Goal: Task Accomplishment & Management: Use online tool/utility

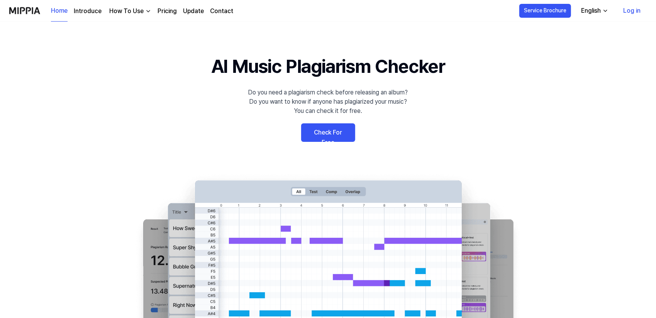
click at [637, 12] on link "Log in" at bounding box center [632, 11] width 30 height 22
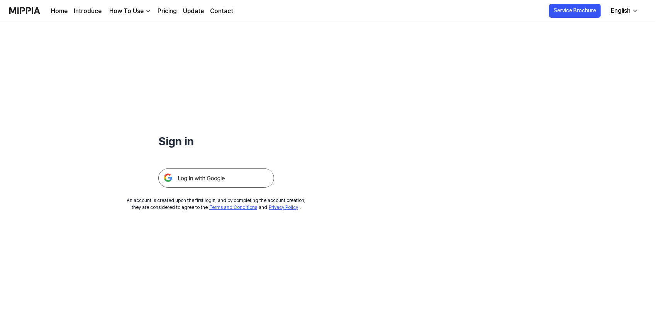
click at [241, 171] on img at bounding box center [216, 178] width 116 height 19
click at [213, 178] on img at bounding box center [216, 178] width 116 height 19
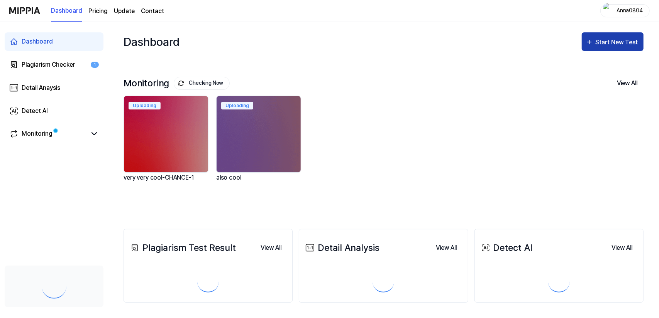
click at [593, 44] on icon "button" at bounding box center [589, 41] width 8 height 9
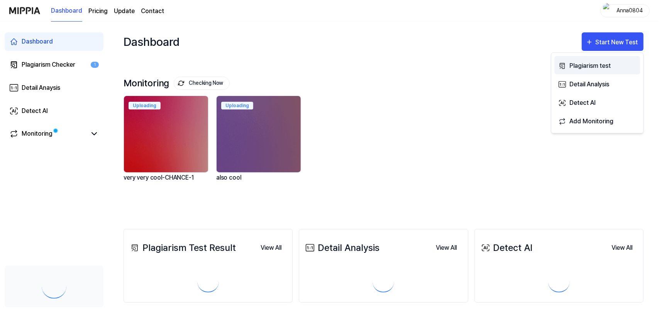
click at [589, 61] on div "Plagiarism test" at bounding box center [602, 66] width 67 height 10
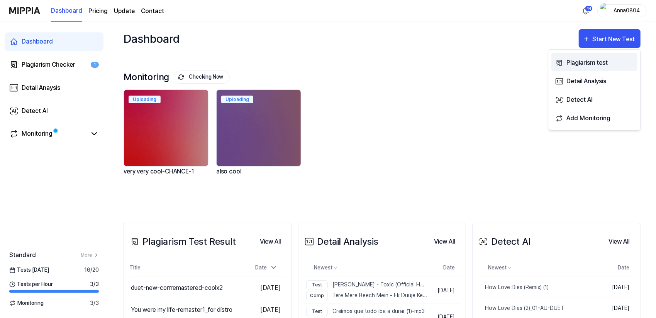
click at [578, 61] on div "Plagiarism test" at bounding box center [599, 63] width 67 height 10
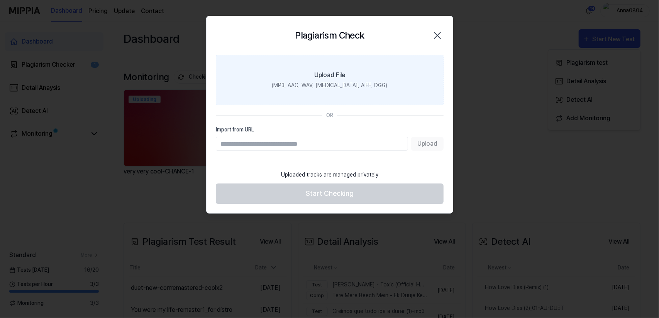
click at [335, 76] on div "Upload File" at bounding box center [329, 75] width 31 height 9
click at [0, 0] on input "Upload File (MP3, AAC, WAV, [MEDICAL_DATA], AIFF, OGG)" at bounding box center [0, 0] width 0 height 0
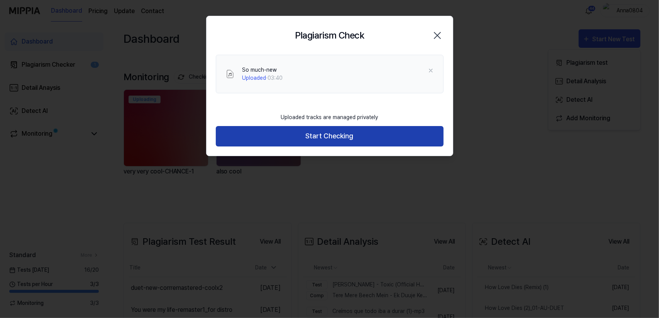
click at [315, 136] on button "Start Checking" at bounding box center [330, 136] width 228 height 20
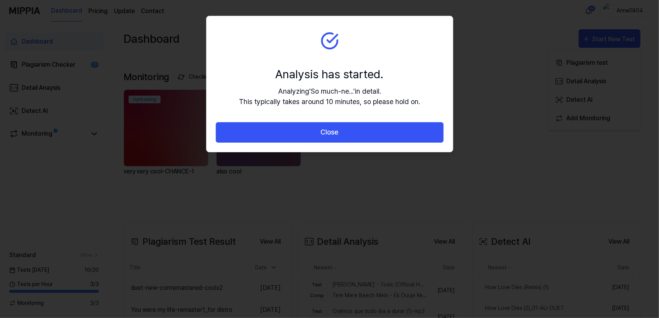
click at [315, 136] on button "Close" at bounding box center [330, 132] width 228 height 20
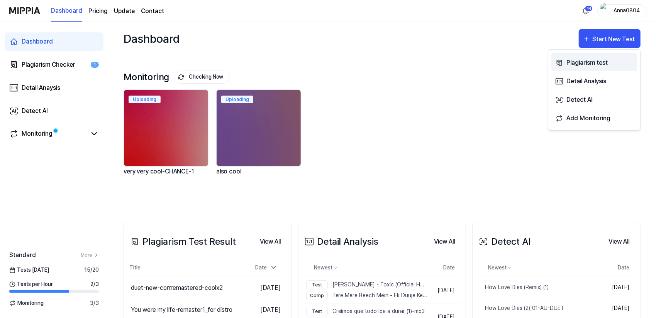
click at [592, 59] on div "Plagiarism test" at bounding box center [599, 63] width 67 height 10
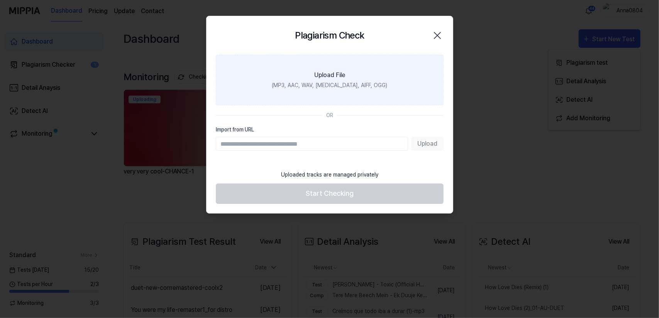
click at [391, 75] on label "Upload File (MP3, AAC, WAV, [MEDICAL_DATA], AIFF, OGG)" at bounding box center [330, 80] width 228 height 51
click at [0, 0] on input "Upload File (MP3, AAC, WAV, [MEDICAL_DATA], AIFF, OGG)" at bounding box center [0, 0] width 0 height 0
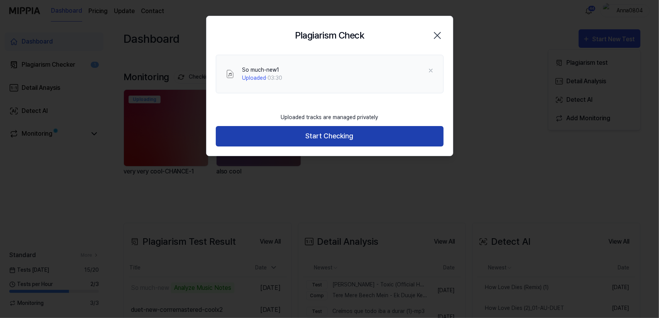
click at [336, 139] on button "Start Checking" at bounding box center [330, 136] width 228 height 20
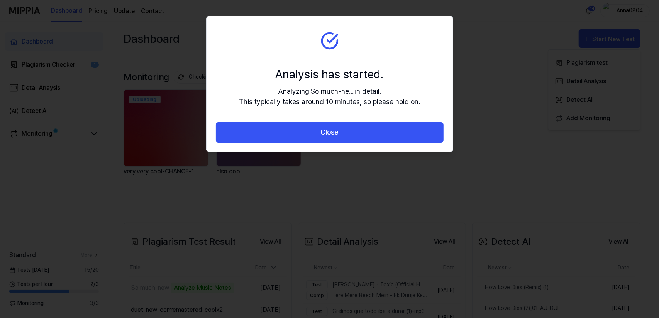
click at [335, 137] on button "Close" at bounding box center [330, 132] width 228 height 20
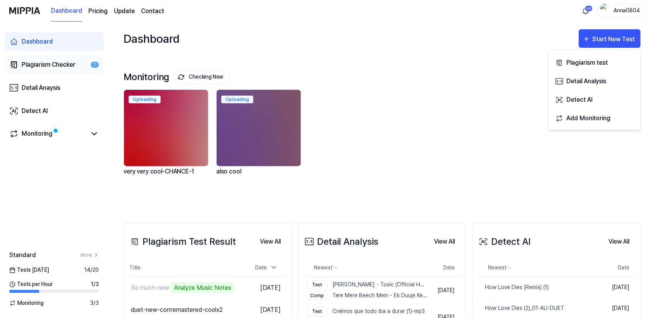
click at [45, 65] on div "Plagiarism Checker" at bounding box center [49, 64] width 54 height 9
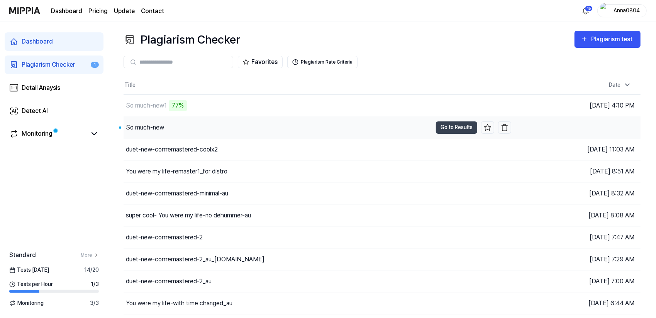
click at [130, 129] on div "So much-new" at bounding box center [145, 127] width 38 height 9
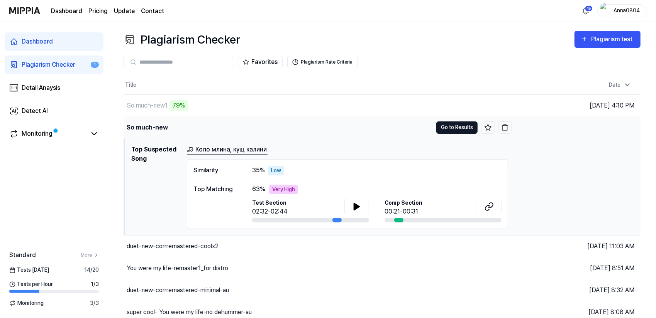
click at [444, 130] on button "Go to Results" at bounding box center [456, 128] width 41 height 12
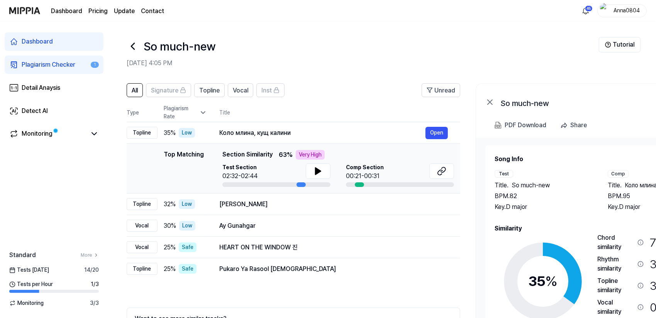
drag, startPoint x: 518, startPoint y: 212, endPoint x: 552, endPoint y: 210, distance: 34.4
click at [552, 210] on div "Song Info Test Title . So much-new BPM. 82 Key. D major Comp Title . Коло млина…" at bounding box center [599, 261] width 211 height 212
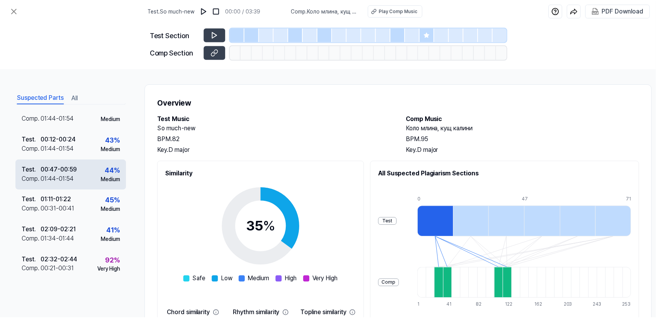
scroll to position [44, 0]
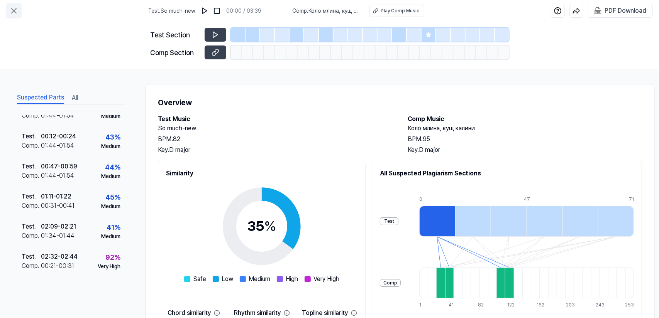
click at [14, 10] on icon at bounding box center [13, 10] width 9 height 9
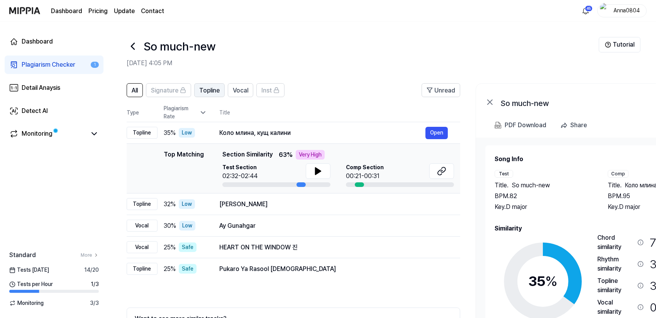
click at [197, 97] on button "Topline" at bounding box center [209, 90] width 30 height 14
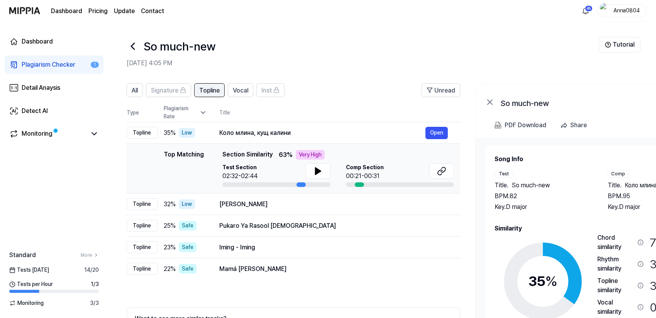
click at [202, 95] on span "Topline" at bounding box center [209, 90] width 20 height 9
click at [241, 93] on span "Vocal" at bounding box center [240, 90] width 15 height 9
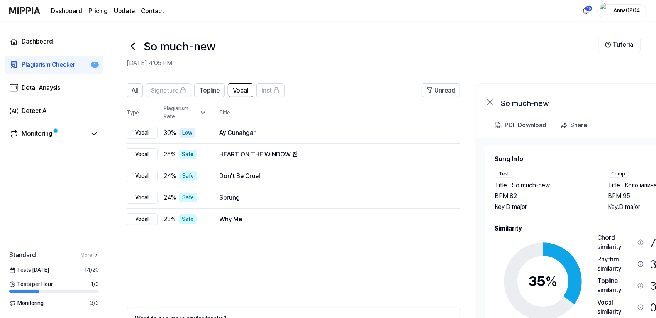
click at [124, 94] on div "All Signature Topline Vocal Inst Unread All Signature Topline Vocal Inst Type P…" at bounding box center [419, 232] width 622 height 313
click at [134, 95] on span "All" at bounding box center [135, 90] width 6 height 9
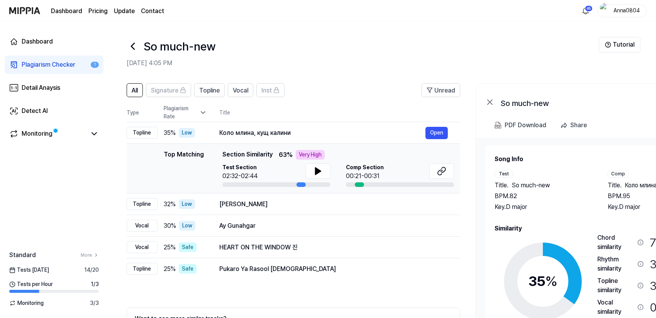
click at [56, 65] on div "Plagiarism Checker" at bounding box center [49, 64] width 54 height 9
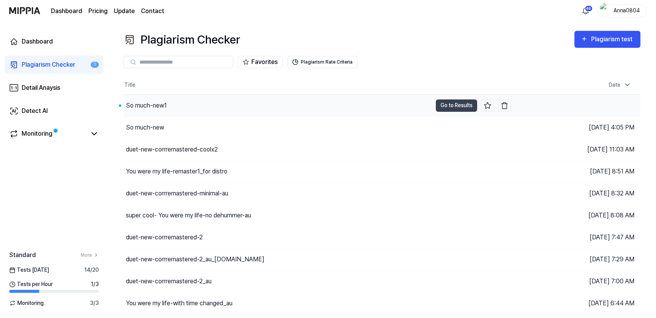
click at [145, 106] on div "So much-new1" at bounding box center [146, 105] width 41 height 9
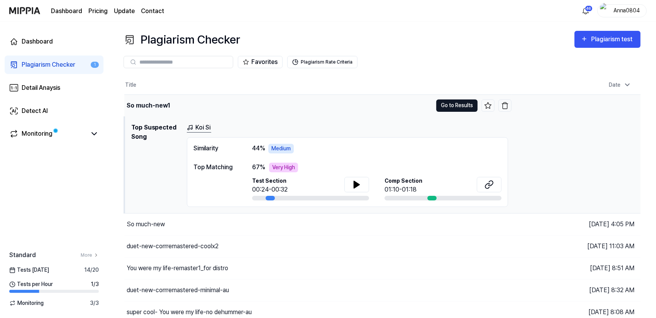
click at [455, 104] on button "Go to Results" at bounding box center [456, 106] width 41 height 12
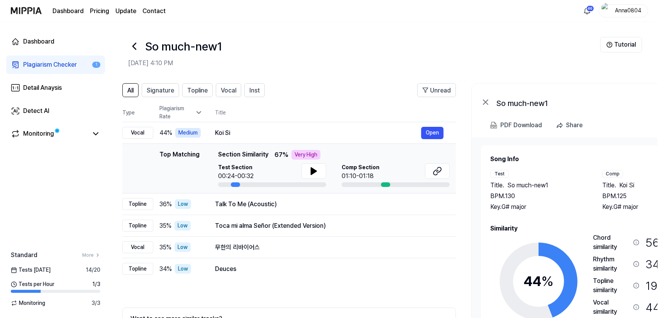
scroll to position [0, 5]
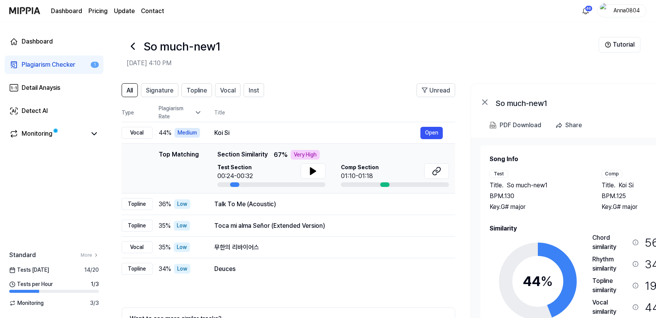
drag, startPoint x: 575, startPoint y: 228, endPoint x: 590, endPoint y: 223, distance: 16.6
click at [590, 223] on div "Song Info Test Title . So much-new1 BPM. 130 Key. G# major Comp Title . Koi Si …" at bounding box center [593, 261] width 208 height 212
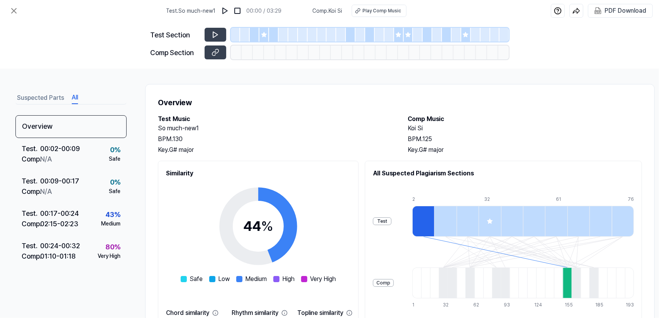
click at [74, 100] on button "All" at bounding box center [75, 98] width 6 height 12
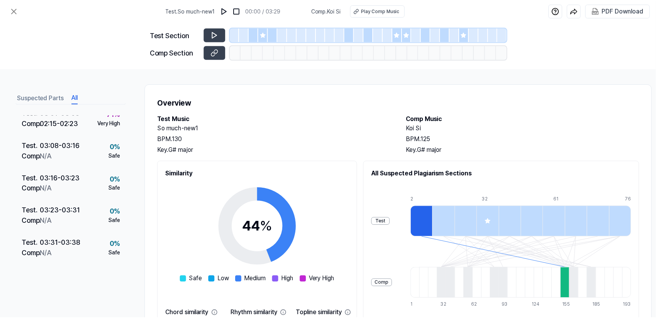
scroll to position [816, 0]
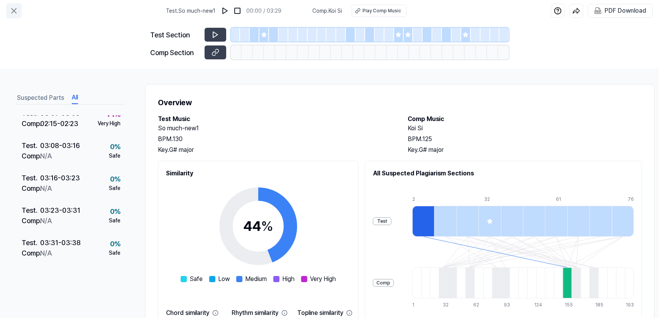
click at [13, 10] on icon at bounding box center [14, 10] width 5 height 5
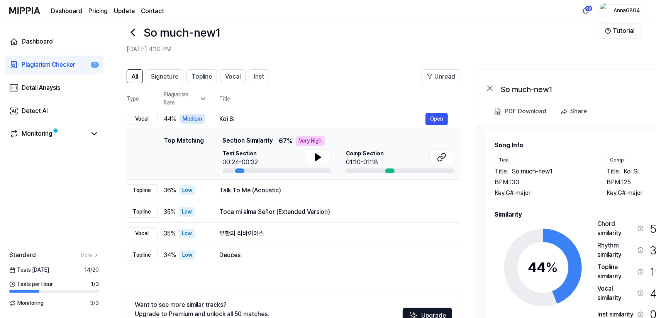
scroll to position [39, 0]
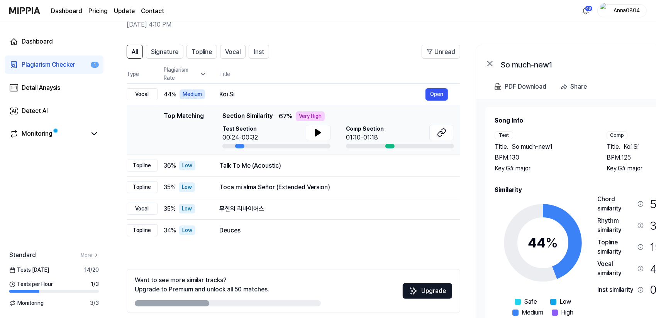
click at [60, 64] on div "Plagiarism Checker" at bounding box center [49, 64] width 54 height 9
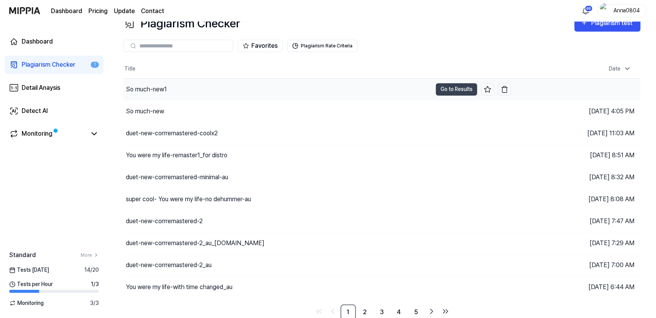
click at [202, 91] on div "So much-new1" at bounding box center [277, 90] width 308 height 22
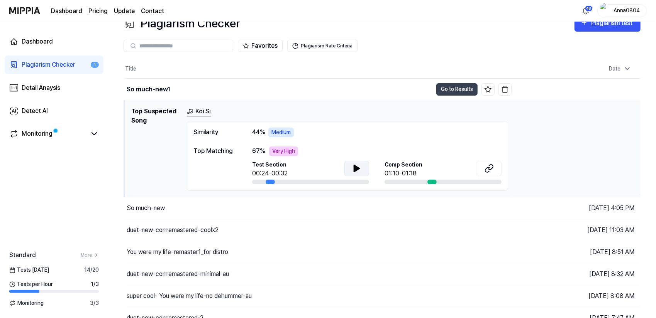
click at [357, 169] on icon at bounding box center [356, 168] width 5 height 7
click at [357, 169] on icon at bounding box center [358, 168] width 2 height 6
click at [488, 167] on icon at bounding box center [488, 168] width 9 height 9
click at [45, 68] on div "Plagiarism Checker" at bounding box center [49, 64] width 54 height 9
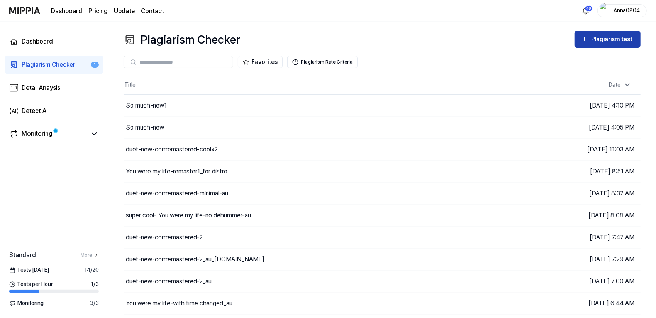
click at [598, 37] on div "Plagiarism test" at bounding box center [612, 39] width 43 height 10
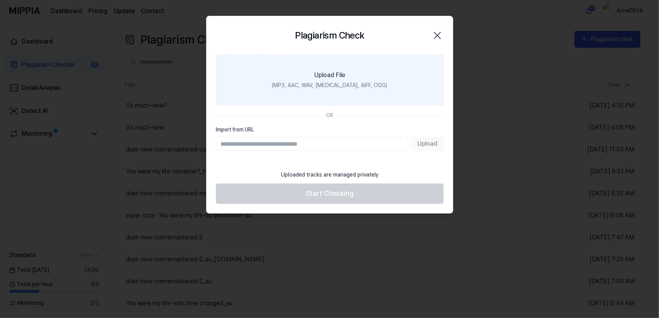
click at [350, 74] on label "Upload File (MP3, AAC, WAV, [MEDICAL_DATA], AIFF, OGG)" at bounding box center [330, 80] width 228 height 51
click at [0, 0] on input "Upload File (MP3, AAC, WAV, [MEDICAL_DATA], AIFF, OGG)" at bounding box center [0, 0] width 0 height 0
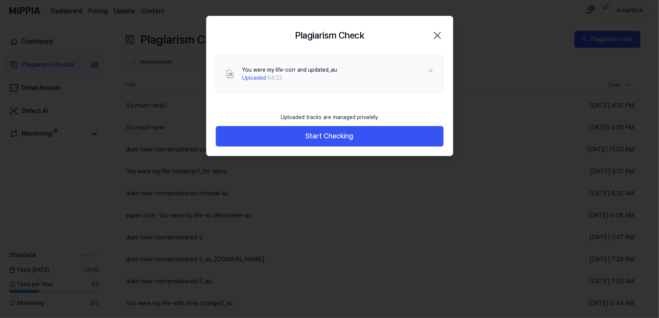
drag, startPoint x: 542, startPoint y: 70, endPoint x: 545, endPoint y: 74, distance: 4.2
click at [545, 74] on div at bounding box center [329, 159] width 659 height 318
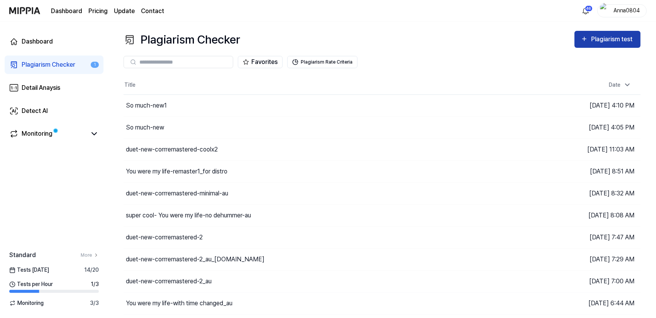
click at [582, 38] on icon "button" at bounding box center [583, 38] width 7 height 9
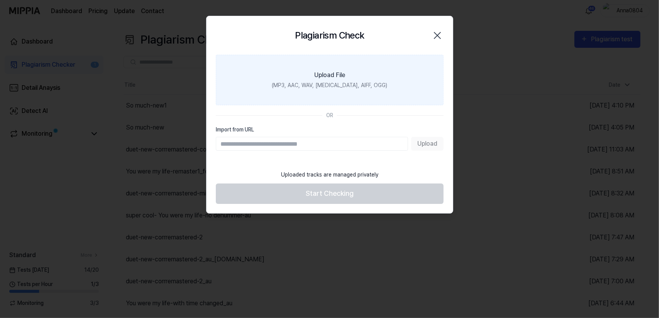
click at [325, 81] on div "(MP3, AAC, WAV, [MEDICAL_DATA], AIFF, OGG)" at bounding box center [329, 85] width 115 height 8
click at [0, 0] on input "Upload File (MP3, AAC, WAV, [MEDICAL_DATA], AIFF, OGG)" at bounding box center [0, 0] width 0 height 0
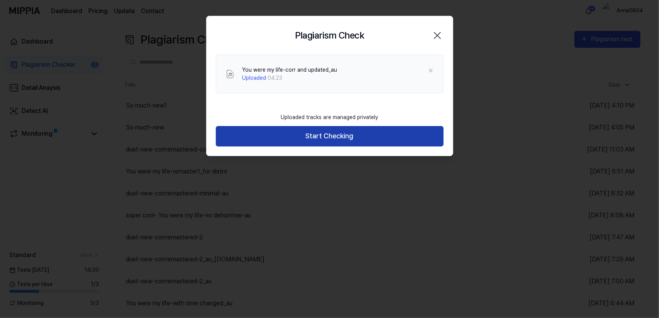
click at [352, 140] on button "Start Checking" at bounding box center [330, 136] width 228 height 20
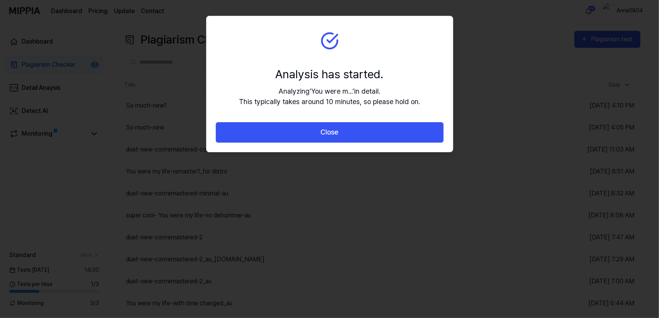
click at [352, 140] on button "Close" at bounding box center [330, 132] width 228 height 20
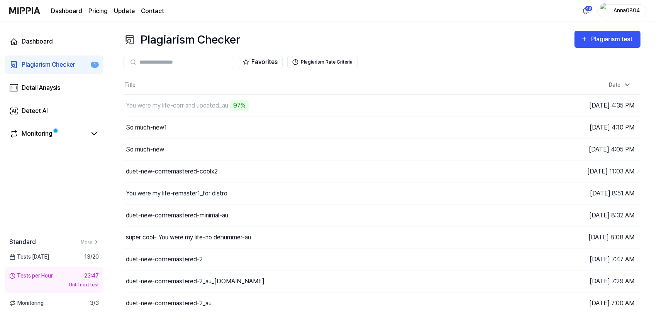
click at [418, 52] on div "Favorites Plagiarism Rate Criteria" at bounding box center [381, 62] width 517 height 28
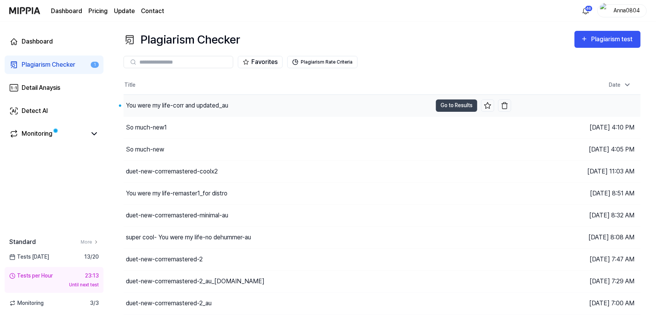
click at [186, 108] on div "You were my life-corr and updated_au" at bounding box center [177, 105] width 102 height 9
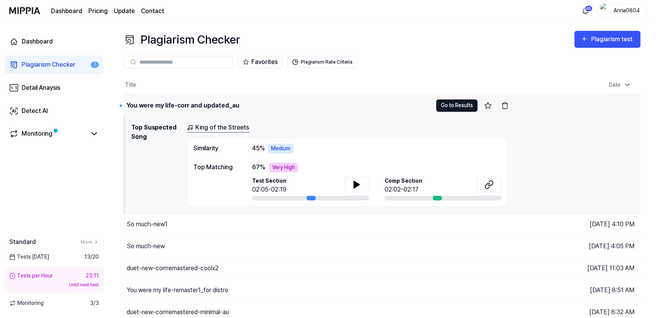
click at [448, 103] on button "Go to Results" at bounding box center [456, 106] width 41 height 12
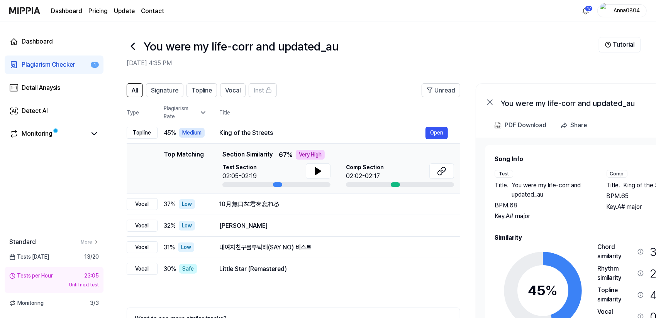
drag, startPoint x: 587, startPoint y: 196, endPoint x: 601, endPoint y: 185, distance: 17.5
click at [601, 185] on div "Test Title . You were my life-corr and updated_au BPM. 68 Key. A# major Comp Ti…" at bounding box center [598, 195] width 208 height 51
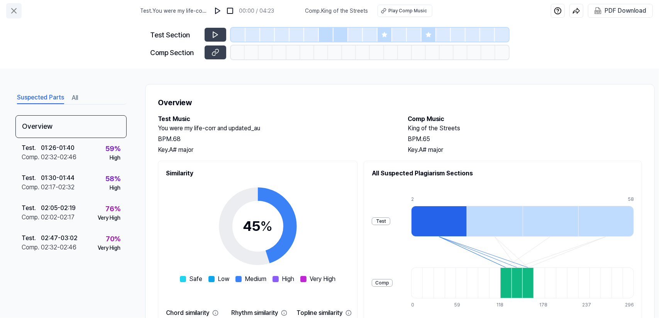
click at [12, 14] on icon at bounding box center [13, 10] width 9 height 9
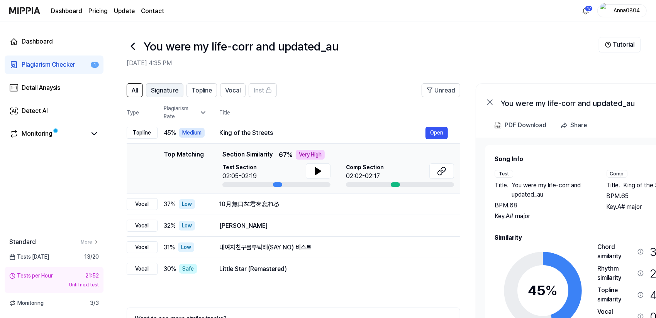
click at [151, 95] on button "Signature" at bounding box center [164, 90] width 37 height 14
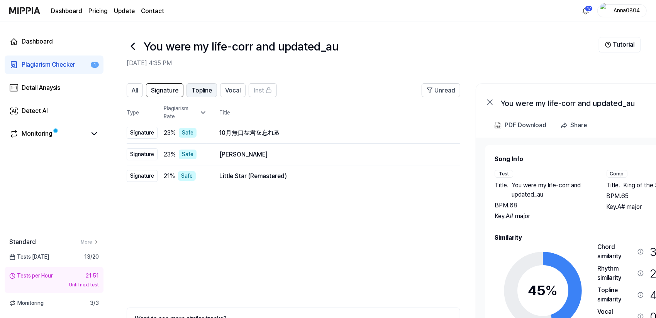
click at [204, 96] on button "Topline" at bounding box center [201, 90] width 30 height 14
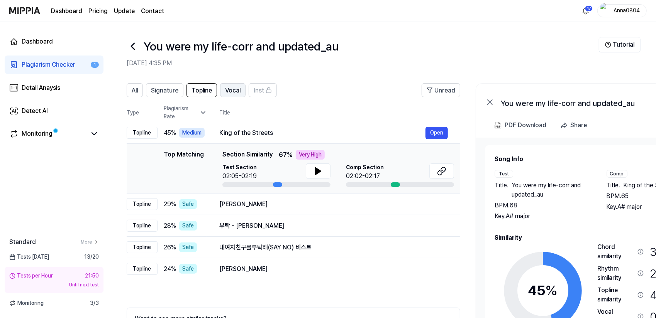
click at [235, 91] on span "Vocal" at bounding box center [232, 90] width 15 height 9
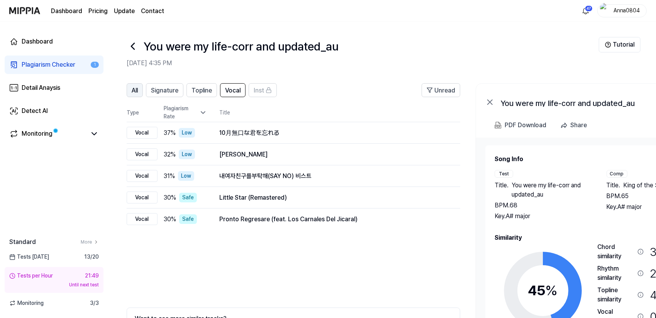
click at [136, 90] on span "All" at bounding box center [135, 90] width 6 height 9
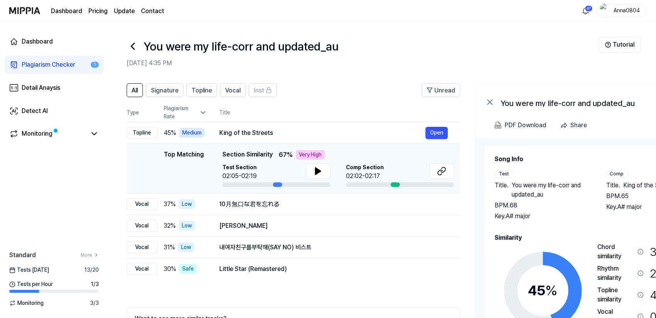
click at [40, 64] on div "Plagiarism Checker" at bounding box center [49, 64] width 54 height 9
click at [51, 61] on div "Plagiarism Checker" at bounding box center [49, 64] width 54 height 9
click at [47, 66] on div "Plagiarism Checker" at bounding box center [49, 64] width 54 height 9
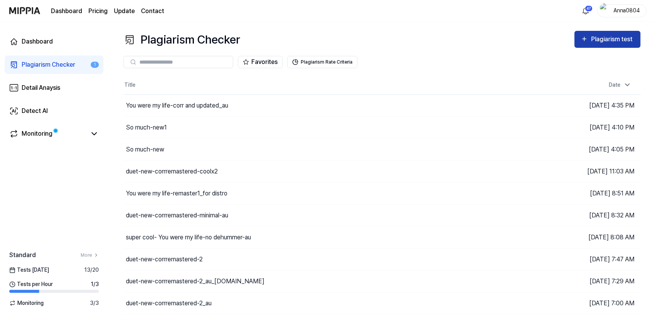
click at [589, 37] on div "Plagiarism test" at bounding box center [607, 39] width 54 height 10
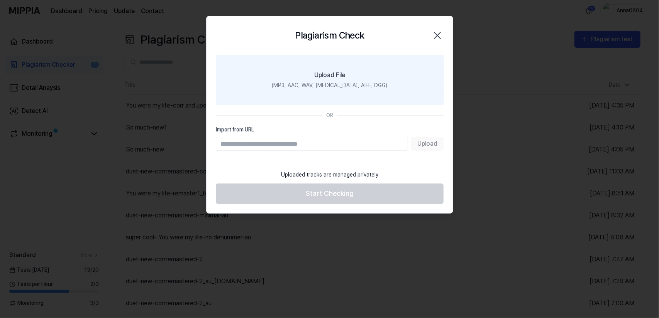
click at [325, 79] on div "Upload File" at bounding box center [329, 75] width 31 height 9
click at [0, 0] on input "Upload File (MP3, AAC, WAV, FLAC, AIFF, OGG)" at bounding box center [0, 0] width 0 height 0
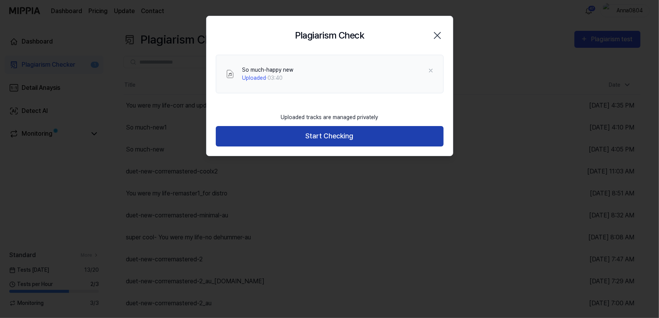
click at [365, 141] on button "Start Checking" at bounding box center [330, 136] width 228 height 20
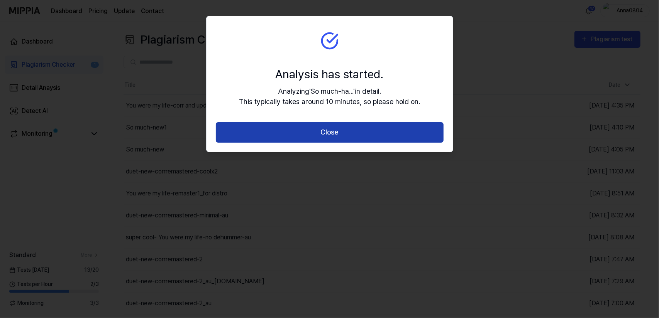
click at [336, 135] on button "Close" at bounding box center [330, 132] width 228 height 20
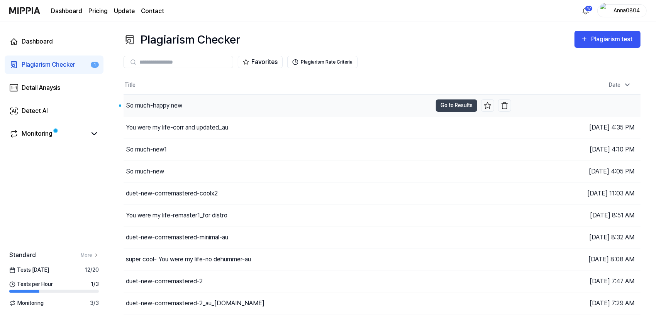
click at [173, 108] on div "So much-happy new" at bounding box center [154, 105] width 56 height 9
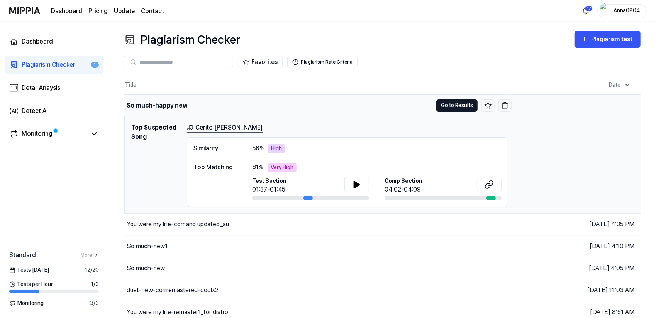
click at [457, 106] on button "Go to Results" at bounding box center [456, 106] width 41 height 12
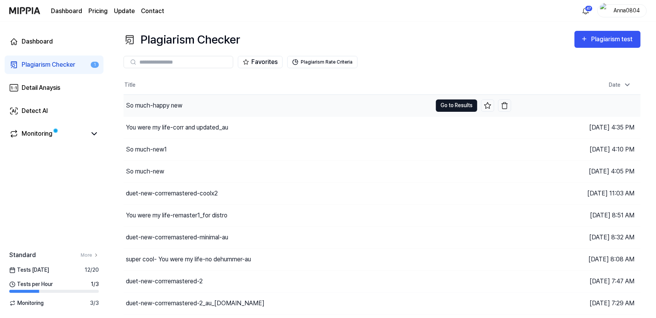
click at [449, 104] on button "Go to Results" at bounding box center [456, 106] width 41 height 12
click at [440, 104] on button "Go to Results" at bounding box center [456, 106] width 41 height 12
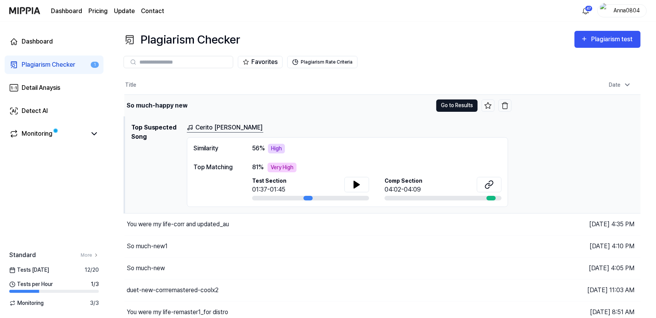
click at [454, 106] on button "Go to Results" at bounding box center [456, 106] width 41 height 12
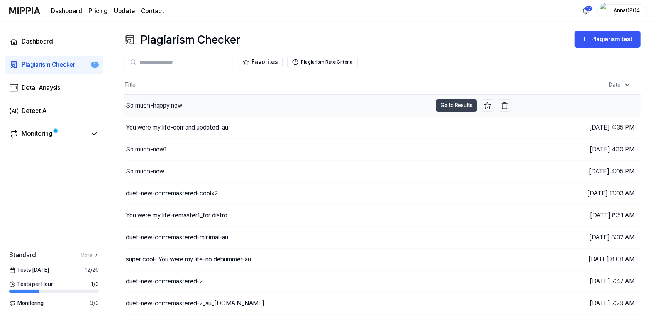
click at [263, 103] on div "So much-happy new" at bounding box center [277, 106] width 308 height 22
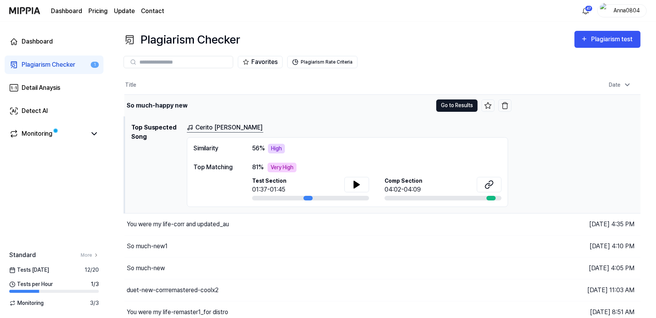
click at [451, 105] on button "Go to Results" at bounding box center [456, 106] width 41 height 12
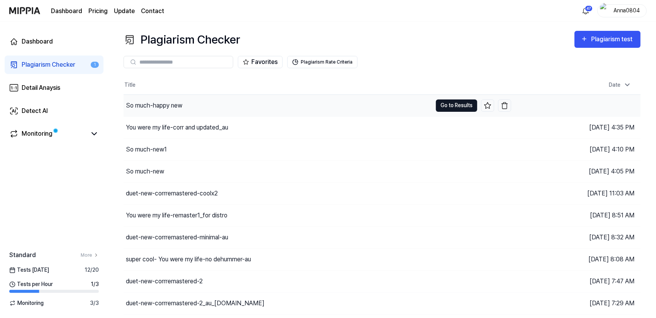
click at [451, 105] on button "Go to Results" at bounding box center [456, 106] width 41 height 12
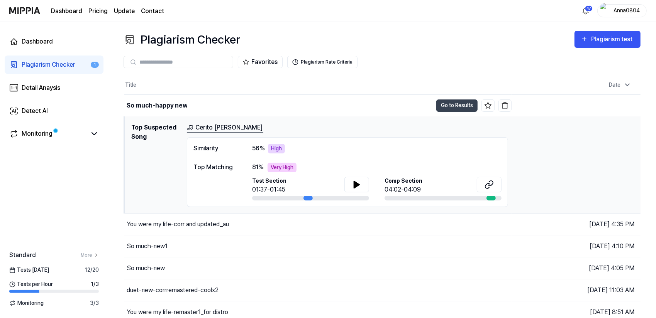
drag, startPoint x: 575, startPoint y: 75, endPoint x: 522, endPoint y: 74, distance: 52.9
click at [522, 74] on div "Favorites Plagiarism Rate Criteria" at bounding box center [381, 62] width 517 height 28
click at [488, 184] on icon at bounding box center [488, 184] width 9 height 9
click at [447, 105] on button "Go to Results" at bounding box center [456, 106] width 41 height 12
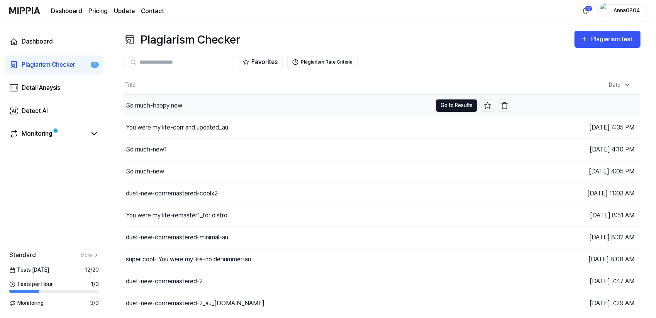
click at [447, 105] on button "Go to Results" at bounding box center [456, 106] width 41 height 12
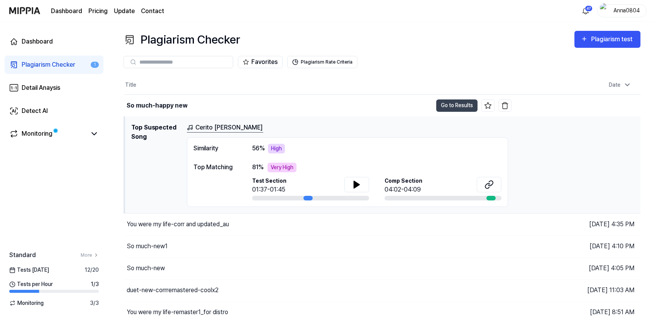
drag, startPoint x: 571, startPoint y: 149, endPoint x: 557, endPoint y: 165, distance: 21.6
click at [557, 165] on div "Cerito Bedo Arah Similarity 56 % High Top Matching 81 % Very High Test Section …" at bounding box center [410, 165] width 447 height 84
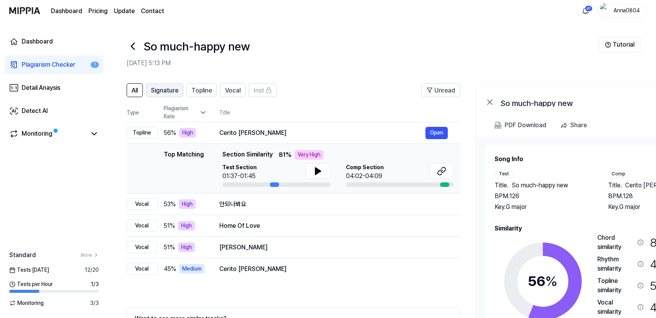
click at [168, 88] on span "Signature" at bounding box center [164, 90] width 27 height 9
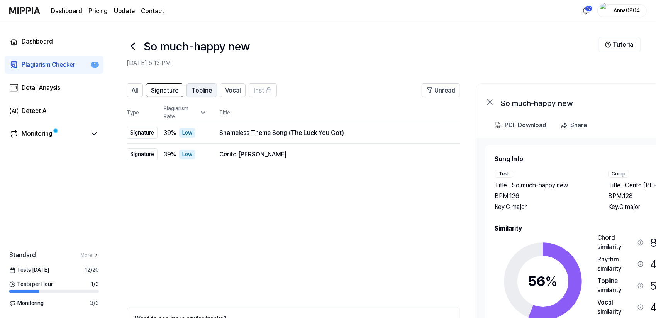
click at [201, 89] on span "Topline" at bounding box center [201, 90] width 20 height 9
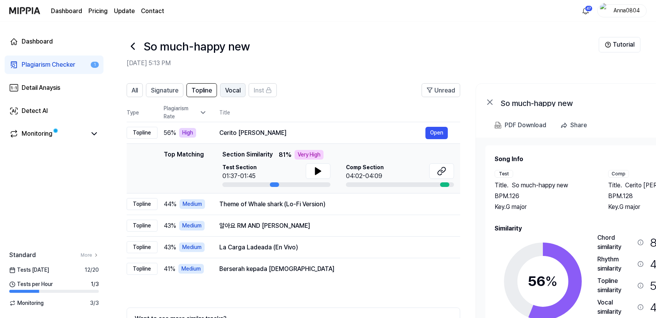
click at [235, 92] on span "Vocal" at bounding box center [232, 90] width 15 height 9
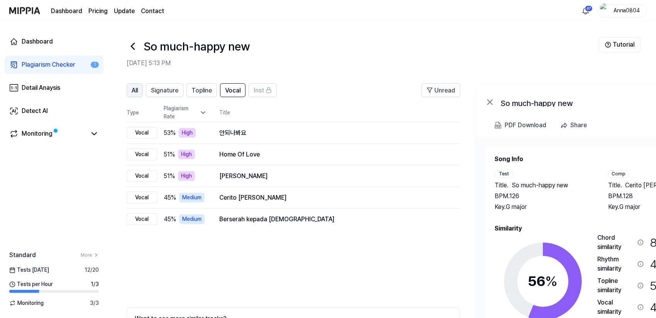
click at [141, 86] on button "All" at bounding box center [135, 90] width 16 height 14
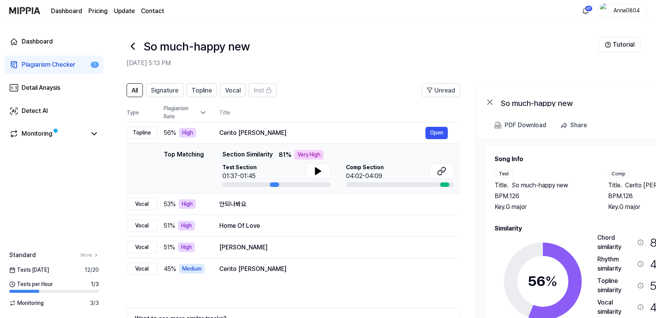
click at [54, 67] on div "Plagiarism Checker" at bounding box center [49, 64] width 54 height 9
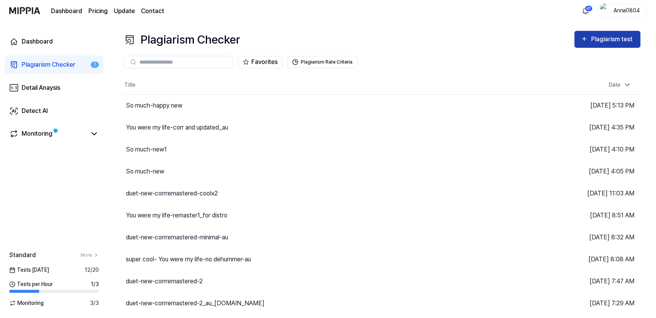
click at [597, 44] on div "Plagiarism test" at bounding box center [612, 39] width 43 height 10
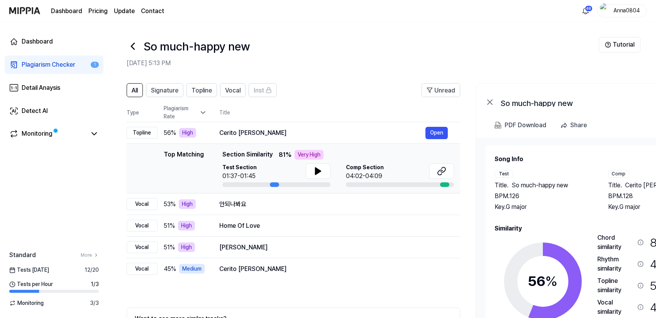
click at [39, 69] on div "Plagiarism Checker" at bounding box center [49, 64] width 54 height 9
click at [39, 66] on div "Plagiarism Checker" at bounding box center [49, 64] width 54 height 9
click at [63, 59] on link "Plagiarism Checker 1" at bounding box center [54, 65] width 99 height 19
click at [25, 60] on div "Plagiarism Checker" at bounding box center [49, 64] width 54 height 9
click at [589, 9] on html "Dashboard Pricing Update Contact 48 Anna0804 Dashboard Plagiarism Checker 1 Det…" at bounding box center [328, 159] width 656 height 318
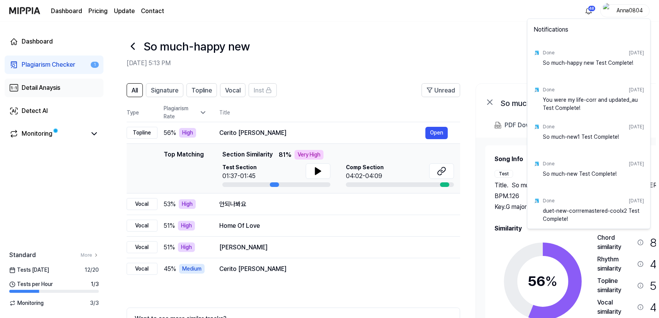
click at [30, 88] on html "Dashboard Pricing Update Contact 48 Anna0804 Dashboard Plagiarism Checker 1 Det…" at bounding box center [329, 159] width 659 height 318
